Goal: Find specific page/section: Find specific page/section

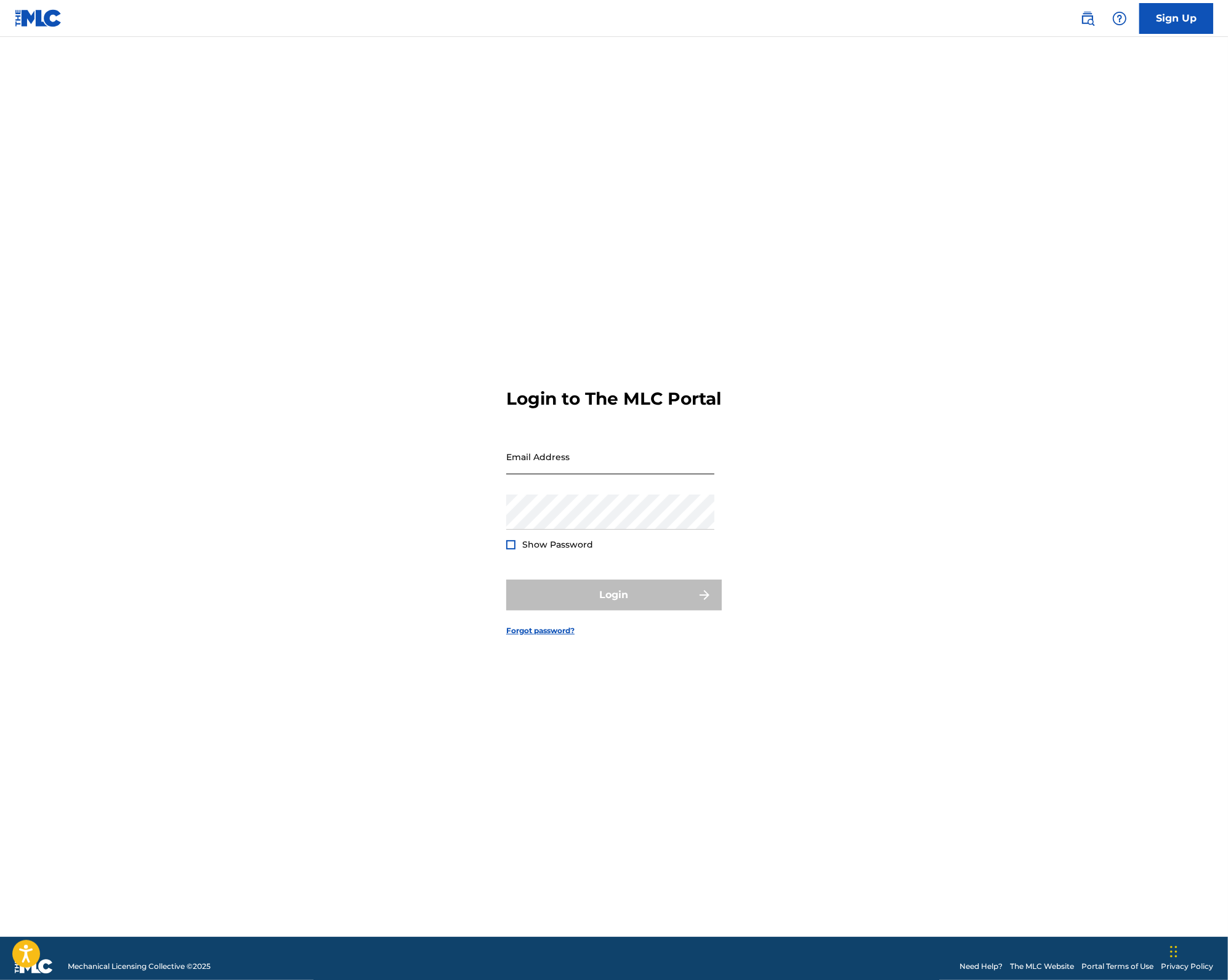
click at [601, 469] on input "Email Address" at bounding box center [611, 456] width 209 height 35
type input "[PERSON_NAME][EMAIL_ADDRESS][DOMAIN_NAME]"
click at [507, 579] on button "Login" at bounding box center [614, 595] width 215 height 31
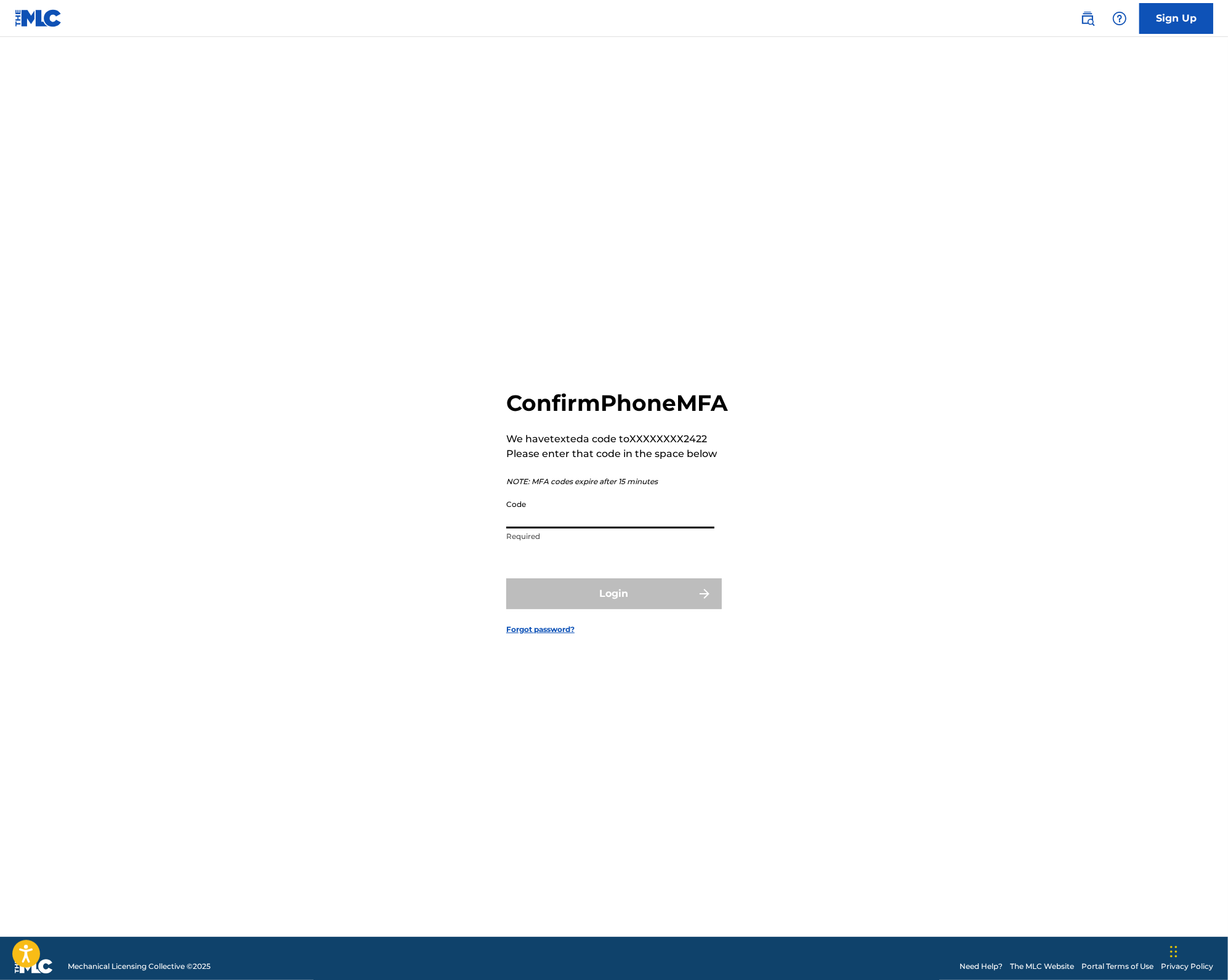
click at [577, 528] on input "Code" at bounding box center [611, 510] width 209 height 35
type input "109195"
click at [507, 578] on button "Login" at bounding box center [614, 594] width 215 height 31
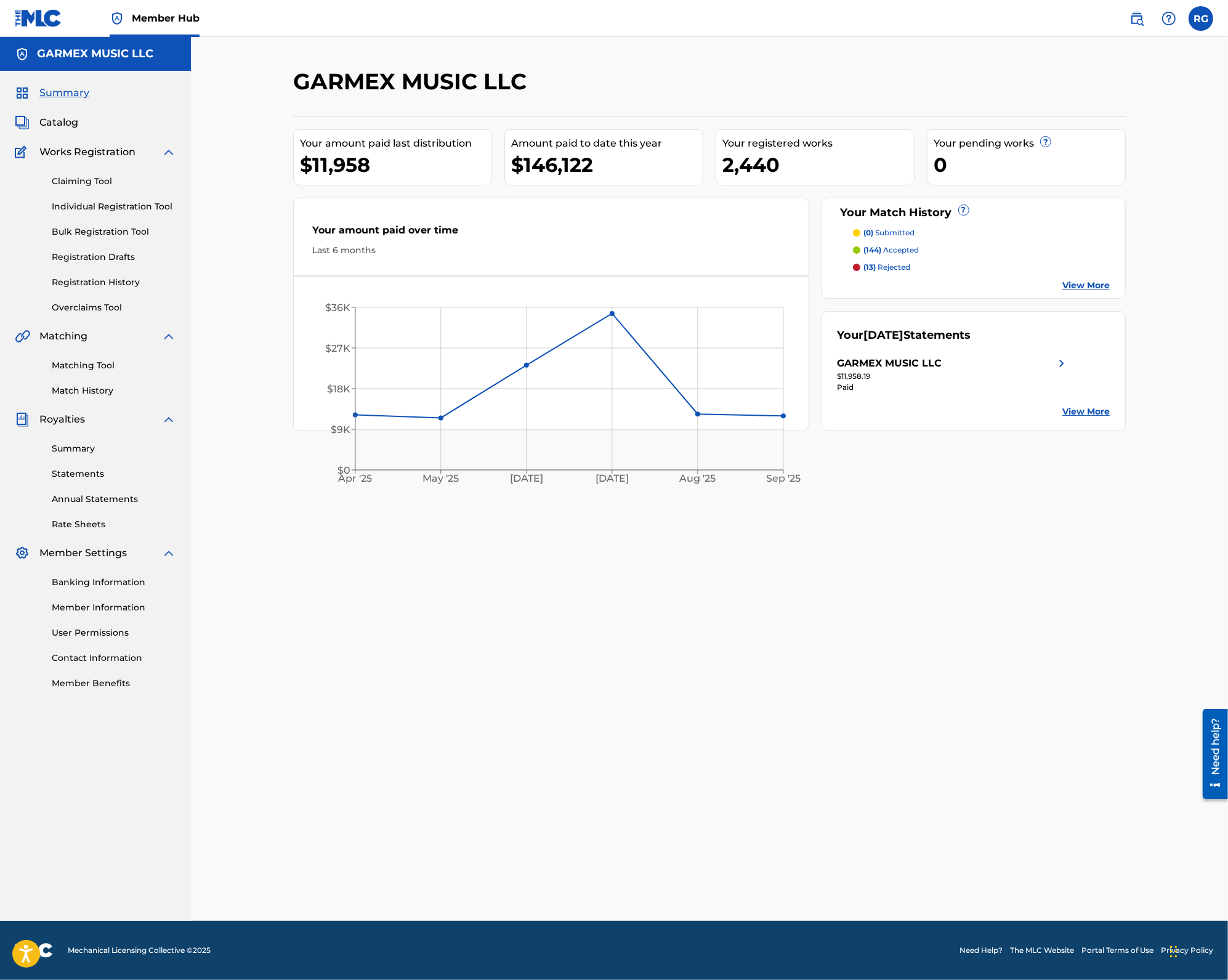
drag, startPoint x: 56, startPoint y: 120, endPoint x: 93, endPoint y: 114, distance: 37.5
click at [56, 120] on span "Catalog" at bounding box center [59, 122] width 39 height 15
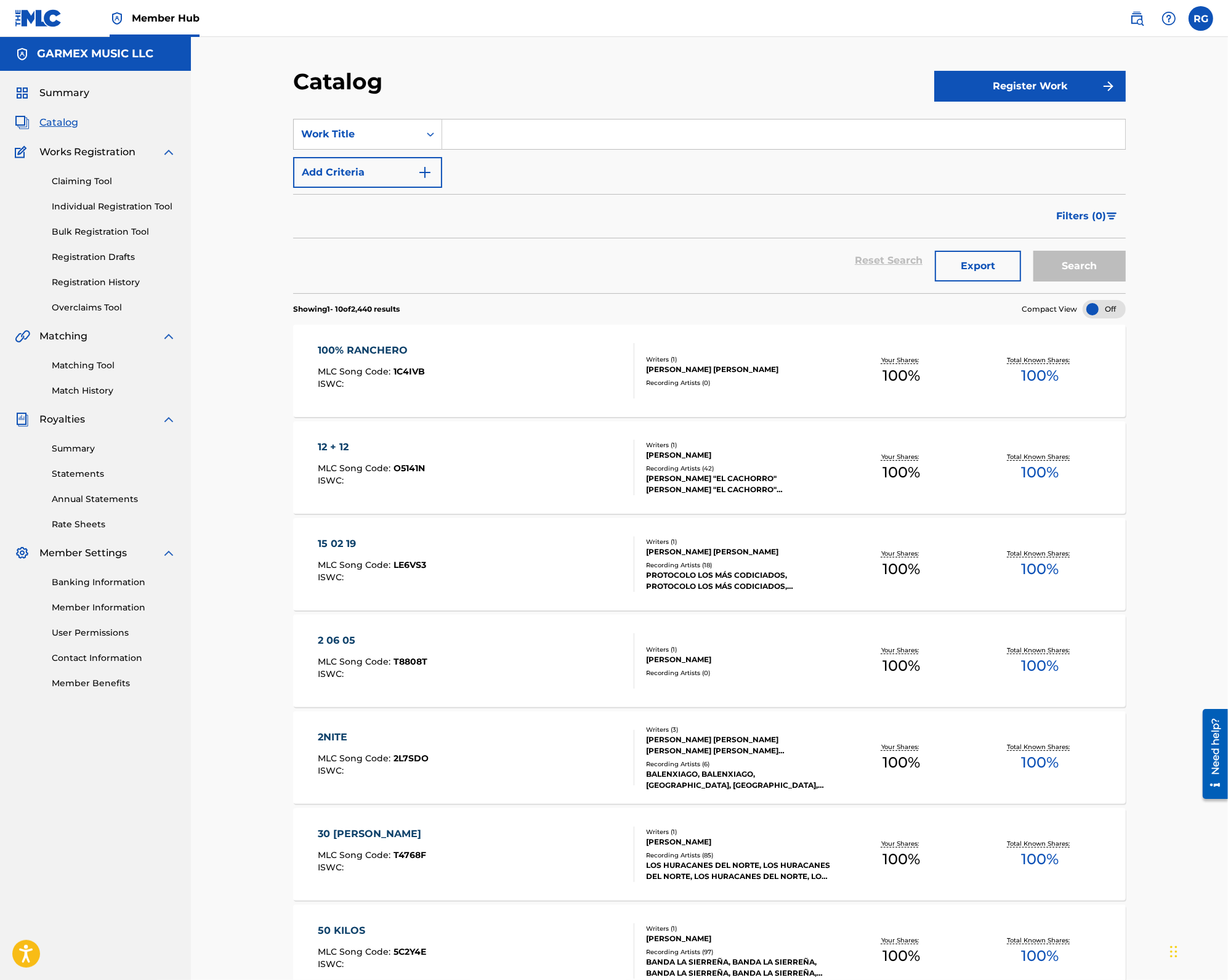
click at [505, 132] on input "Search Form" at bounding box center [784, 134] width 683 height 29
type input "esta vez"
click at [1033, 251] on button "Search" at bounding box center [1080, 266] width 93 height 31
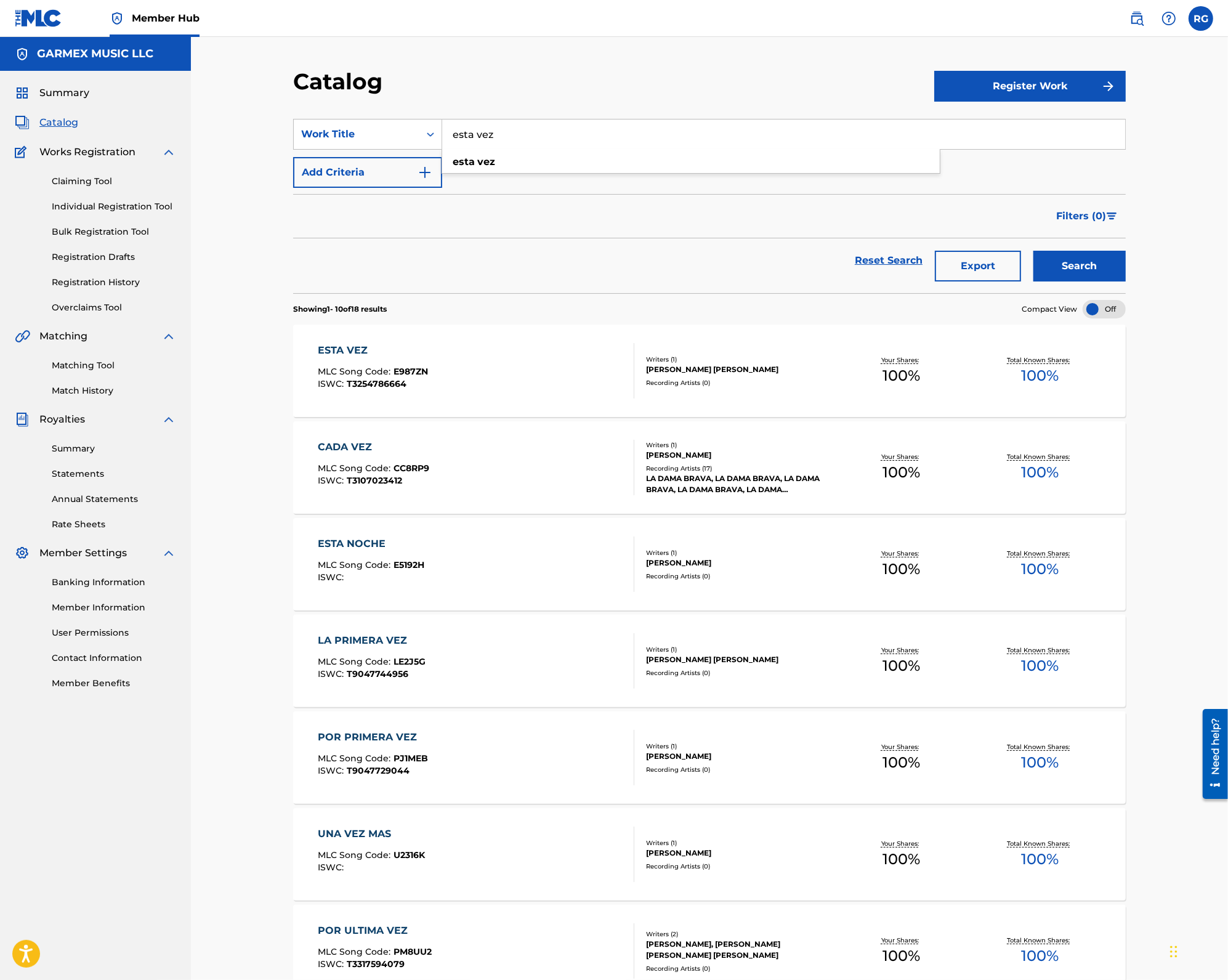
click at [481, 215] on div "Filters ( 0 )" at bounding box center [710, 215] width 833 height 44
click at [435, 132] on icon "Search Form" at bounding box center [431, 134] width 12 height 12
click at [338, 289] on div "ISRC" at bounding box center [367, 288] width 148 height 31
click at [616, 137] on input "Search Form" at bounding box center [784, 134] width 683 height 29
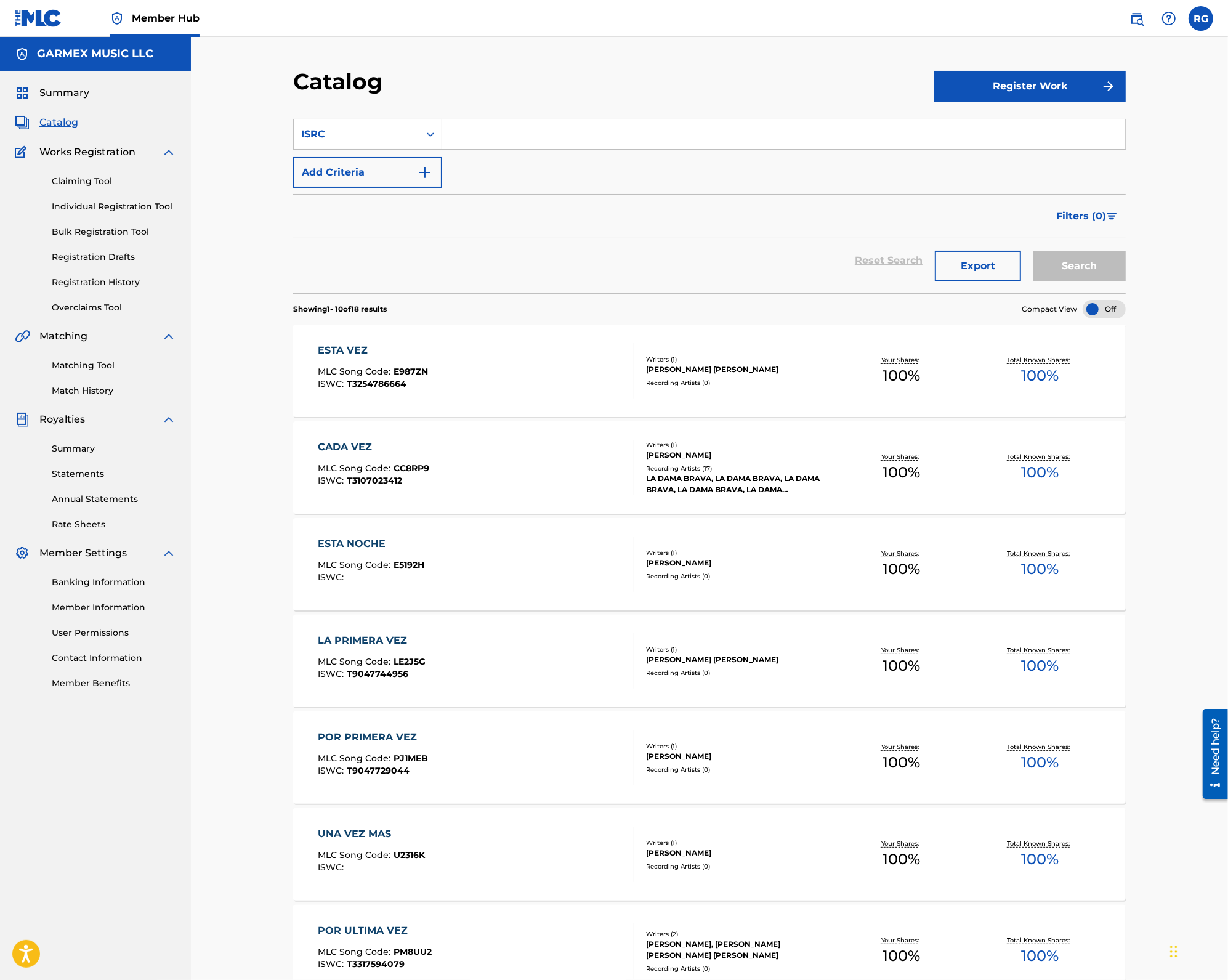
paste input "US39K2510001"
type input "US39K2510001"
click at [1033, 251] on button "Search" at bounding box center [1080, 266] width 93 height 31
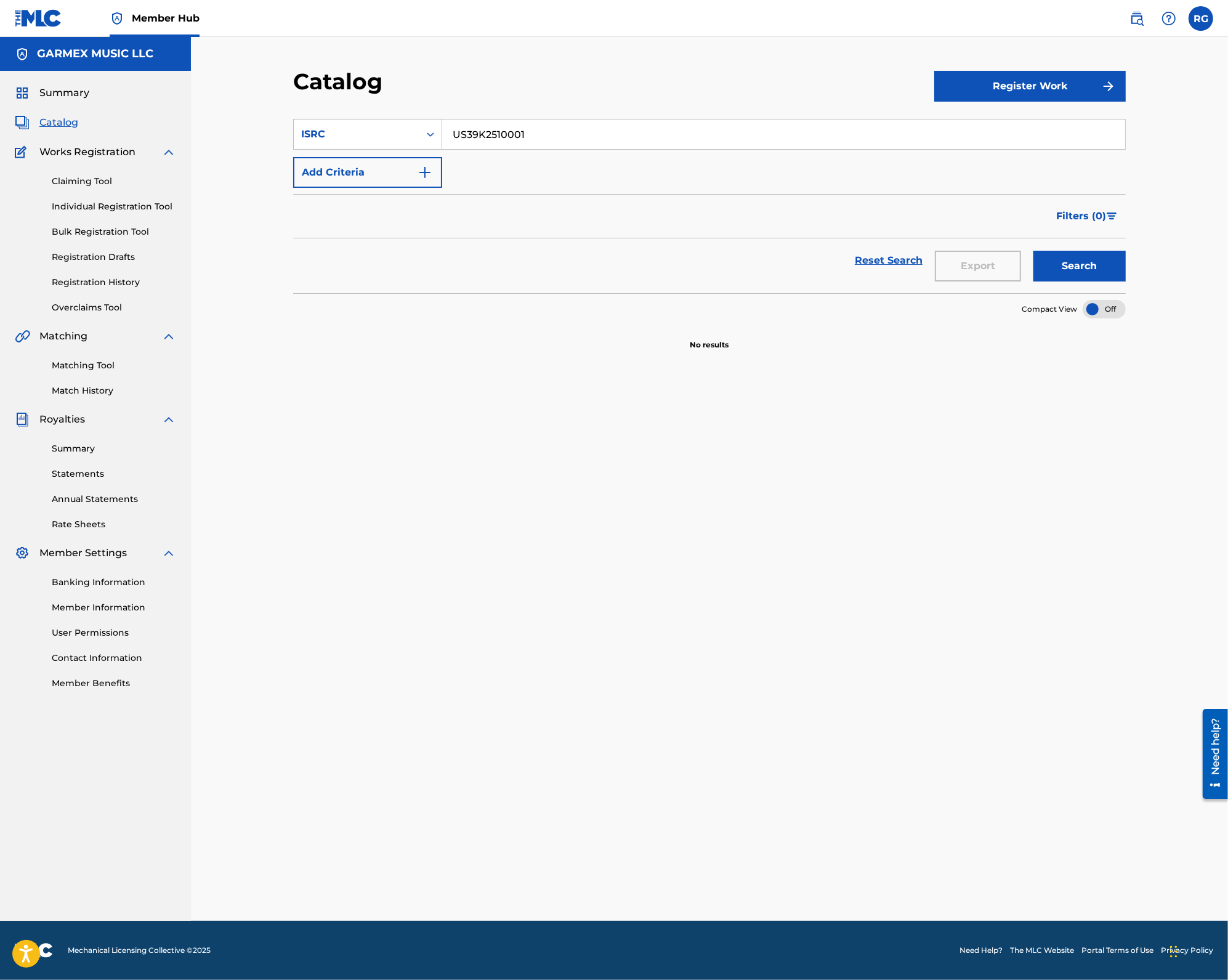
click at [563, 137] on input "US39K2510001" at bounding box center [784, 134] width 683 height 29
click at [426, 132] on icon "Search Form" at bounding box center [431, 134] width 12 height 12
click at [361, 166] on div "Work Title" at bounding box center [367, 165] width 148 height 31
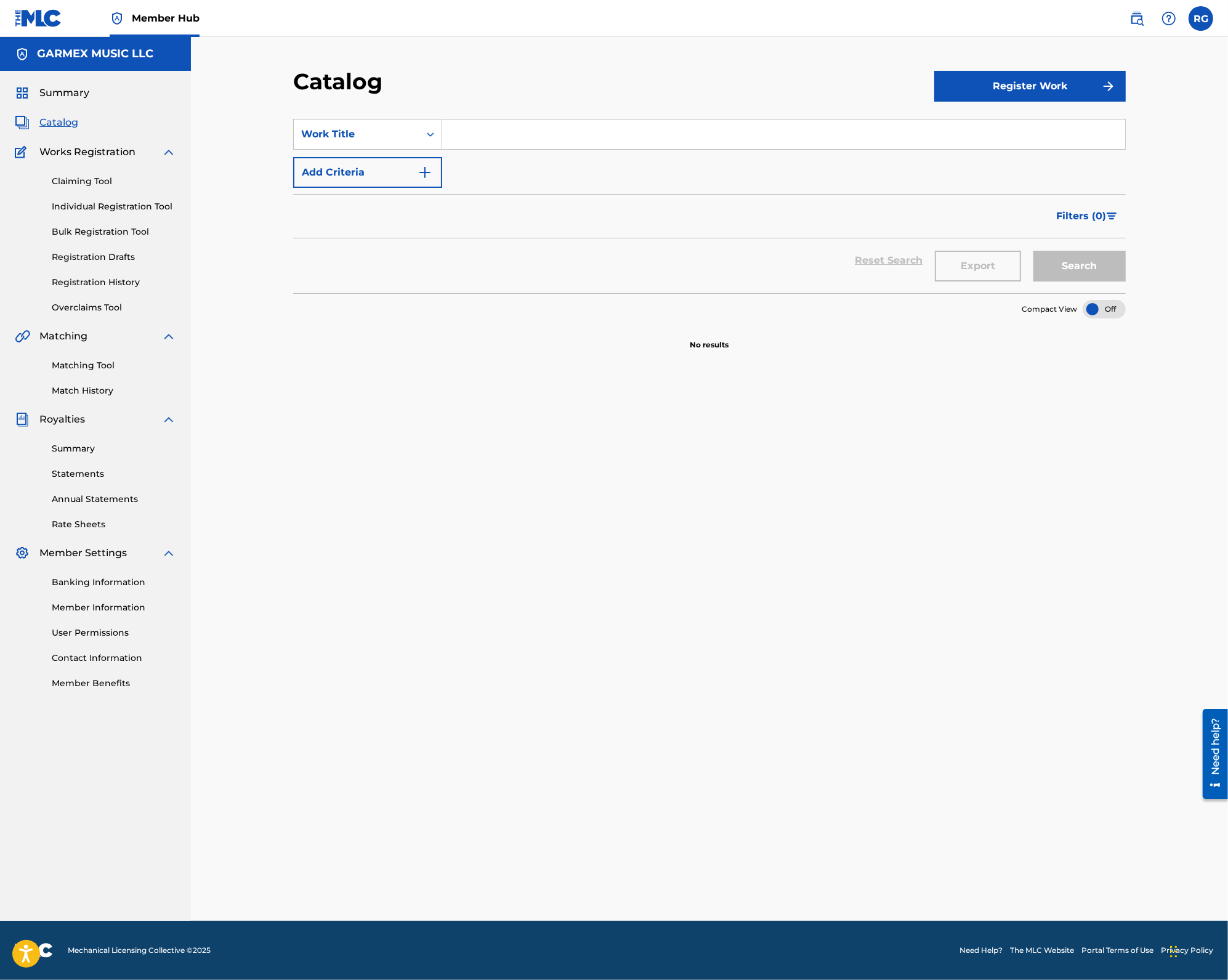
click at [494, 133] on input "Search Form" at bounding box center [784, 134] width 683 height 29
click at [1033, 251] on button "Search" at bounding box center [1080, 266] width 93 height 31
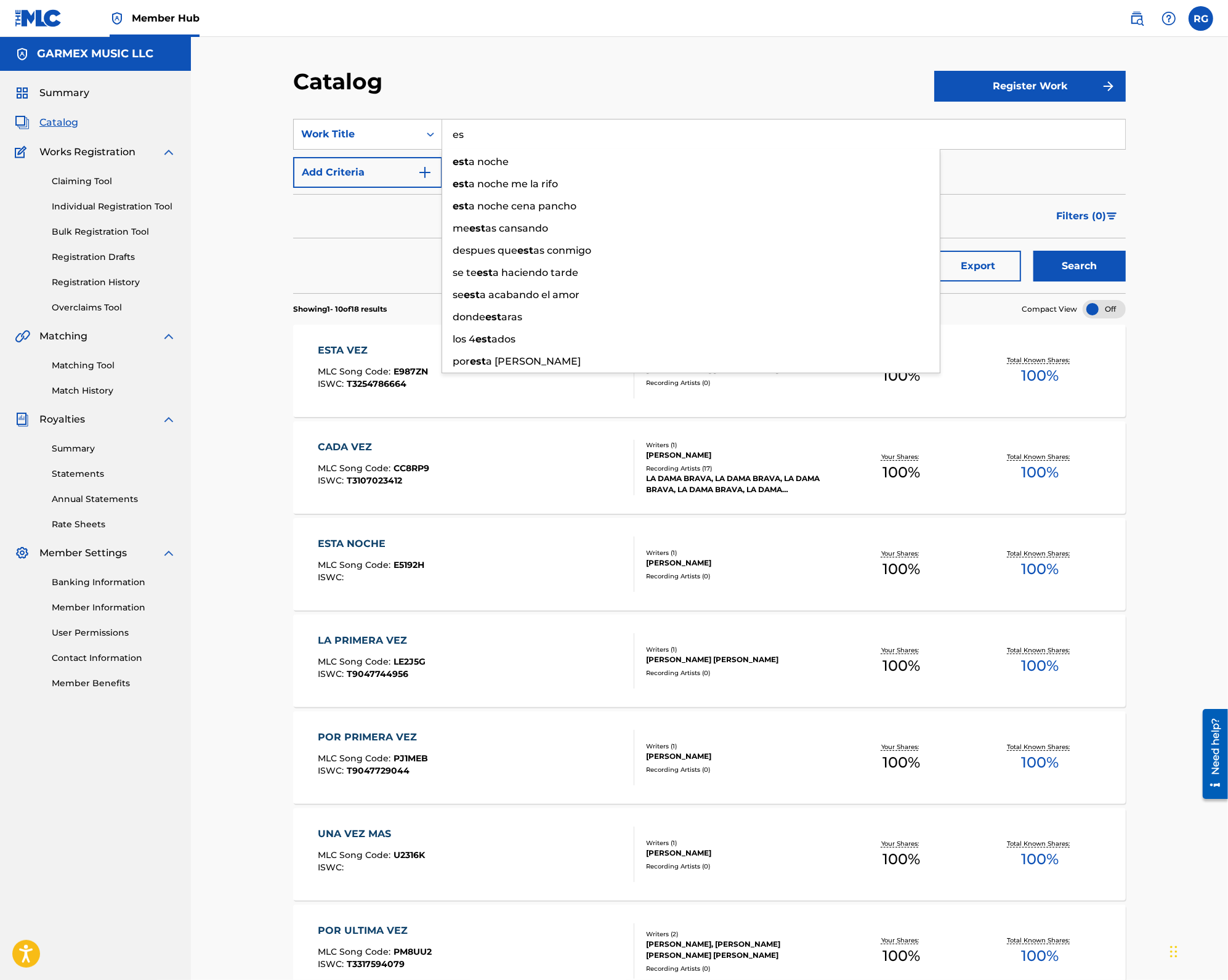
type input "e"
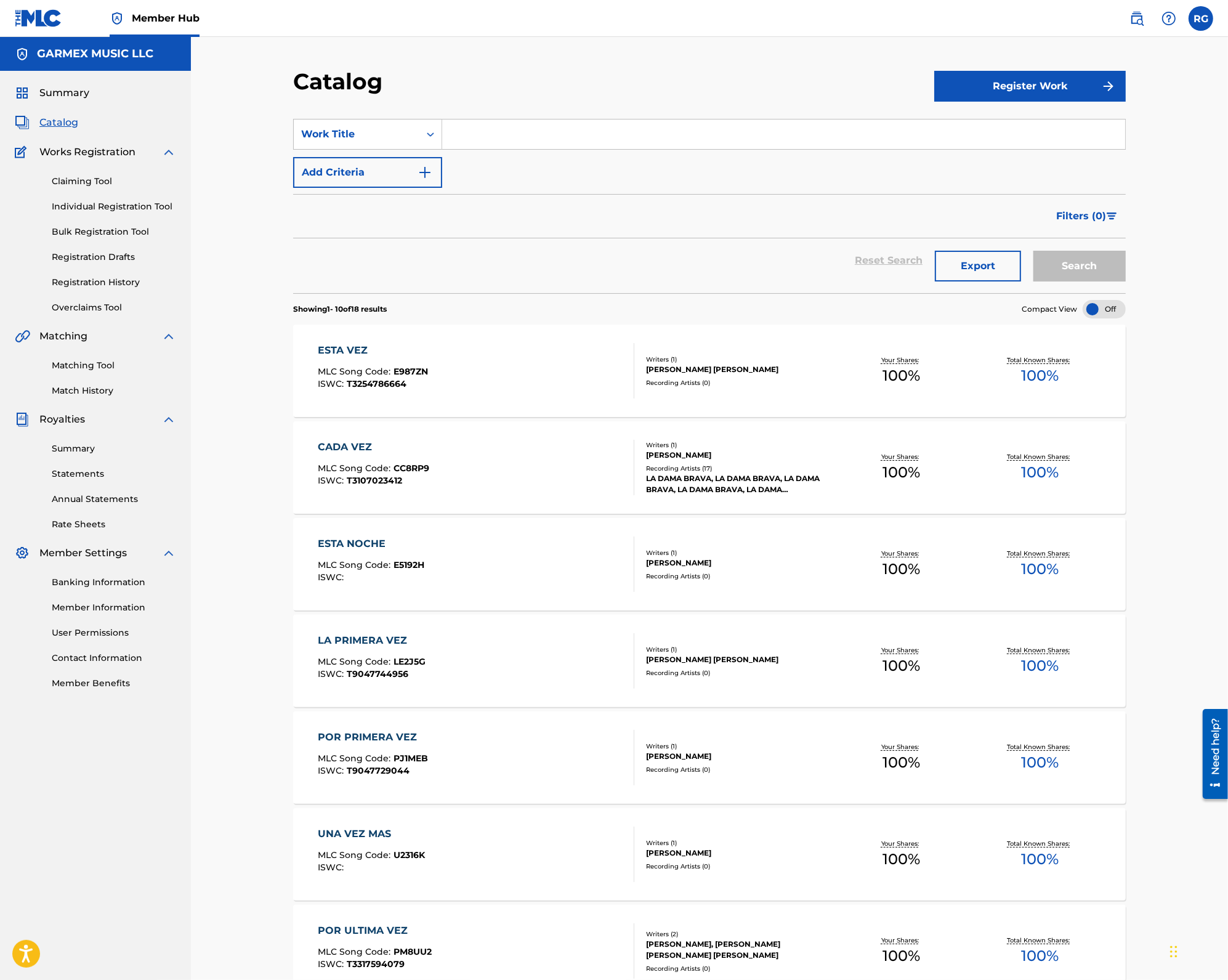
click at [555, 260] on div "Reset Search Export Search" at bounding box center [710, 260] width 833 height 44
